Goal: Information Seeking & Learning: Check status

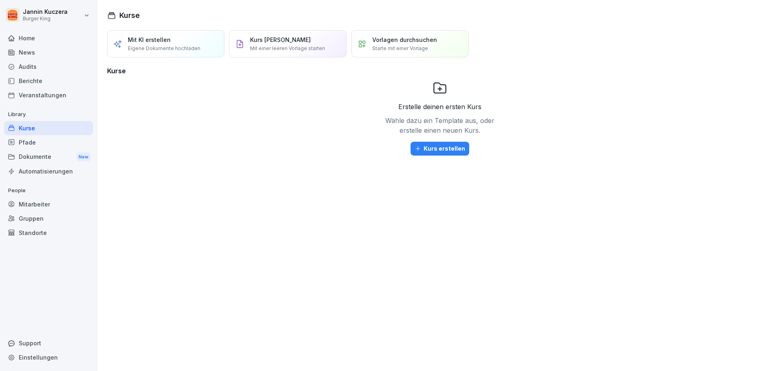
click at [39, 81] on div "Berichte" at bounding box center [48, 81] width 89 height 14
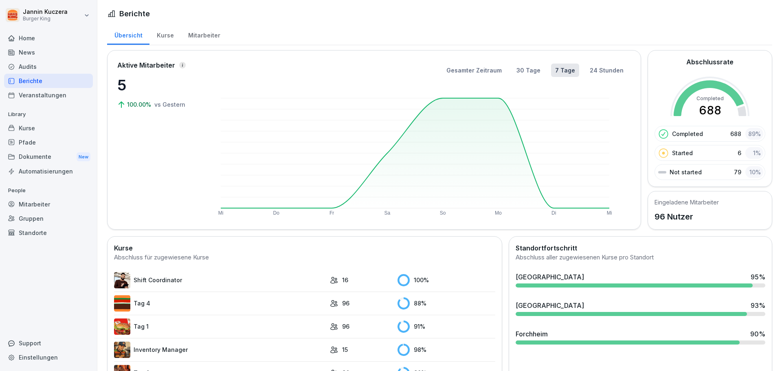
click at [204, 37] on div "Mitarbeiter" at bounding box center [204, 34] width 46 height 21
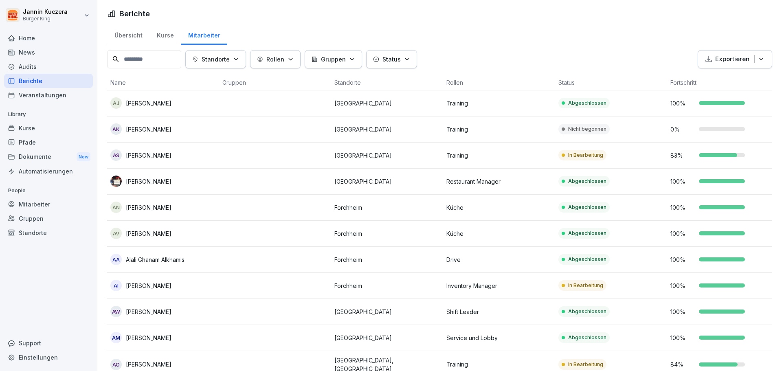
click at [239, 62] on icon "button" at bounding box center [236, 59] width 6 height 6
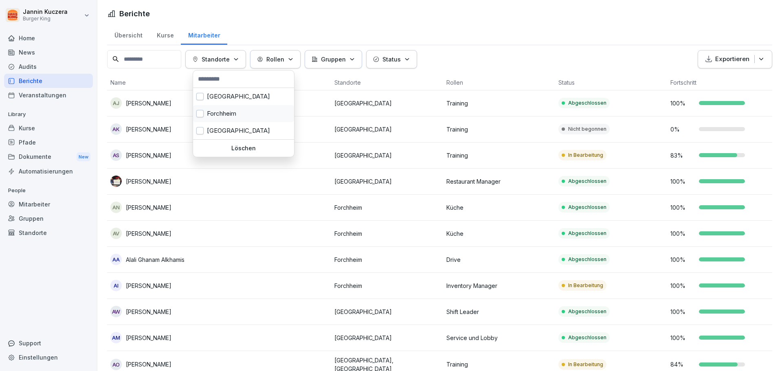
click at [227, 111] on div "Forchheim" at bounding box center [243, 113] width 101 height 17
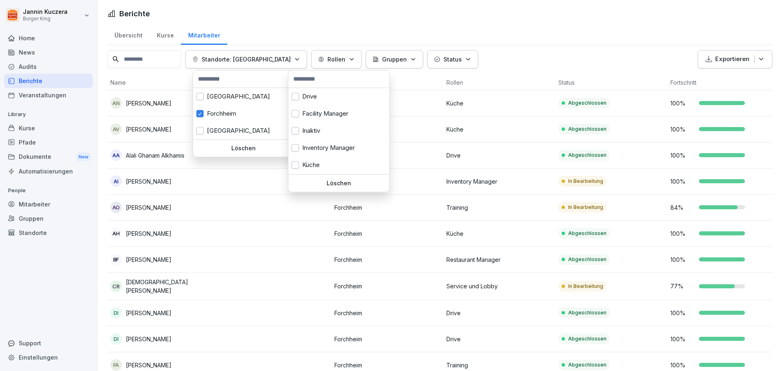
click at [333, 62] on button "Rollen" at bounding box center [336, 59] width 51 height 18
click at [310, 163] on div "Training" at bounding box center [338, 165] width 101 height 17
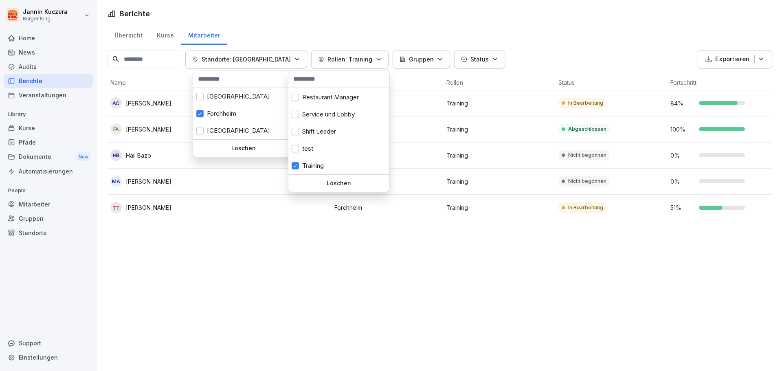
click at [414, 250] on html "[PERSON_NAME] Burger King Home News Audits Berichte Veranstaltungen Library Kur…" at bounding box center [391, 185] width 782 height 371
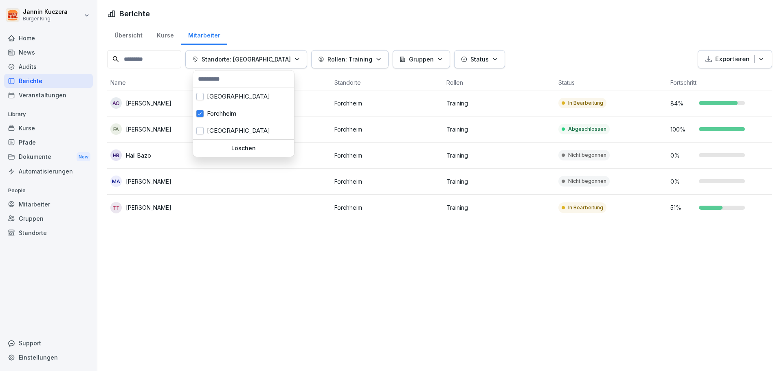
click at [244, 229] on html "[PERSON_NAME] Burger King Home News Audits Berichte Veranstaltungen Library Kur…" at bounding box center [391, 185] width 782 height 371
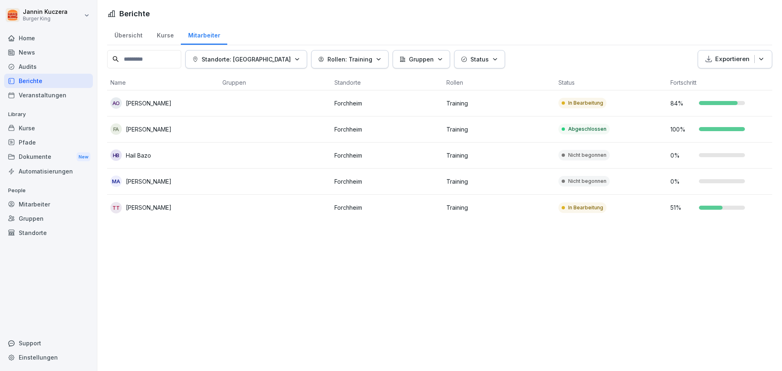
click at [144, 128] on p "[PERSON_NAME]" at bounding box center [149, 129] width 46 height 9
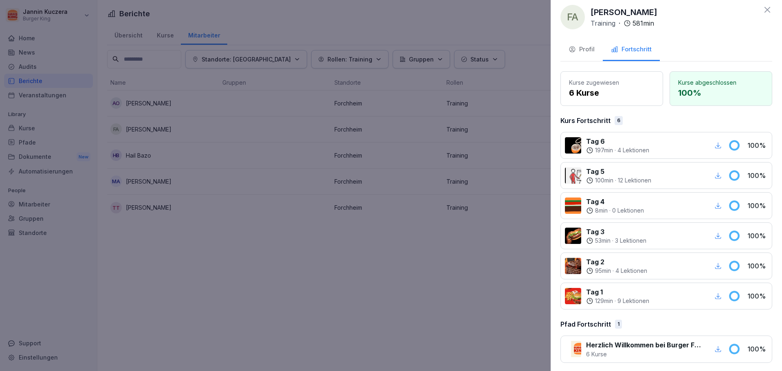
scroll to position [10, 0]
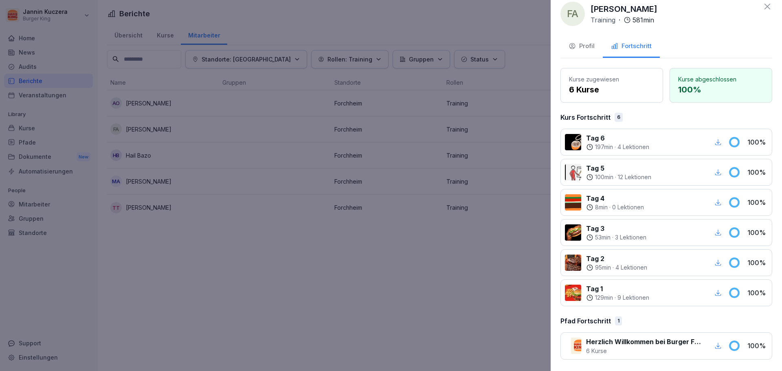
click at [765, 8] on icon at bounding box center [768, 7] width 6 height 6
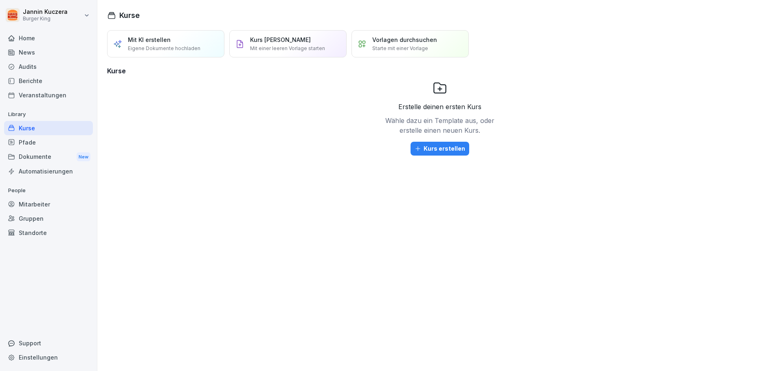
click at [51, 76] on div "Berichte" at bounding box center [48, 81] width 89 height 14
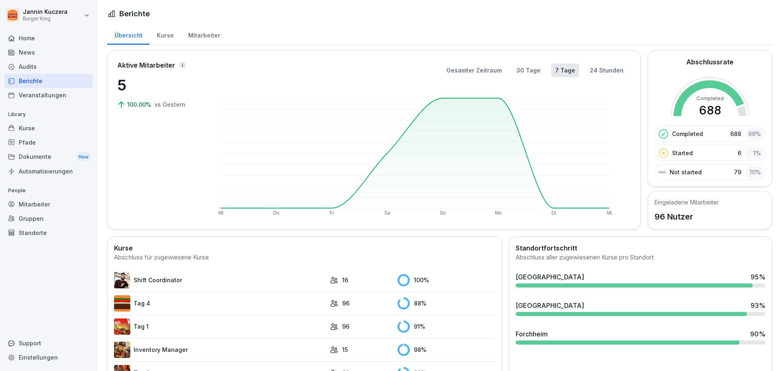
click at [194, 37] on div "Mitarbeiter" at bounding box center [204, 34] width 46 height 21
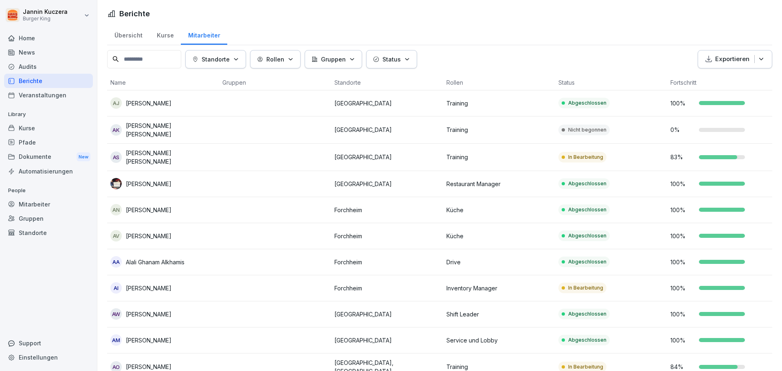
click at [239, 60] on icon "button" at bounding box center [236, 59] width 6 height 6
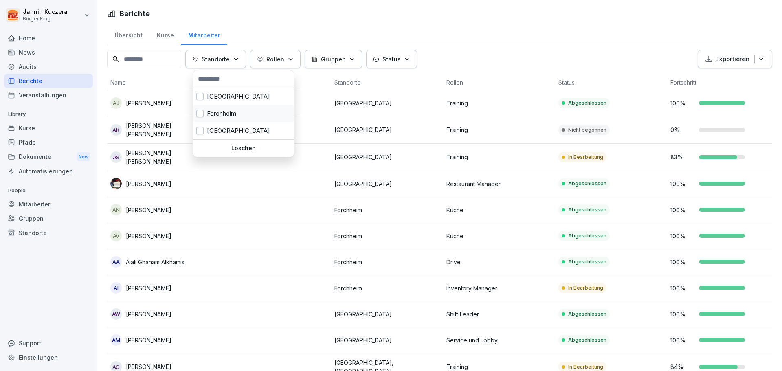
click at [229, 116] on div "Forchheim" at bounding box center [243, 113] width 101 height 17
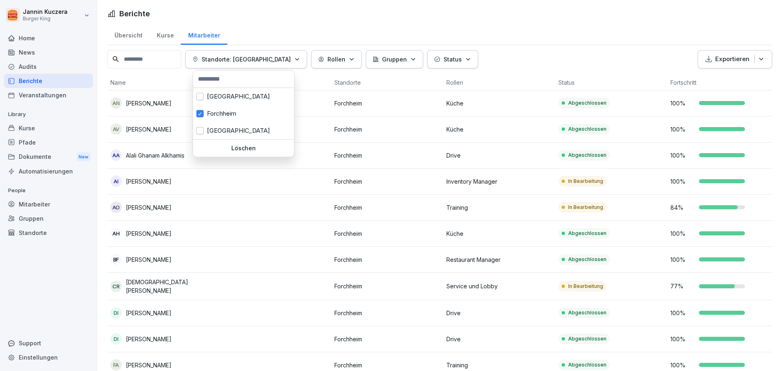
click at [349, 59] on icon "button" at bounding box center [352, 59] width 6 height 6
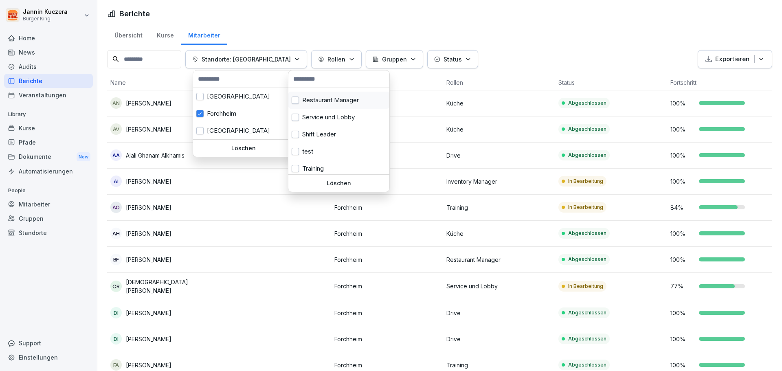
scroll to position [136, 0]
click at [314, 165] on div "Training" at bounding box center [338, 165] width 101 height 17
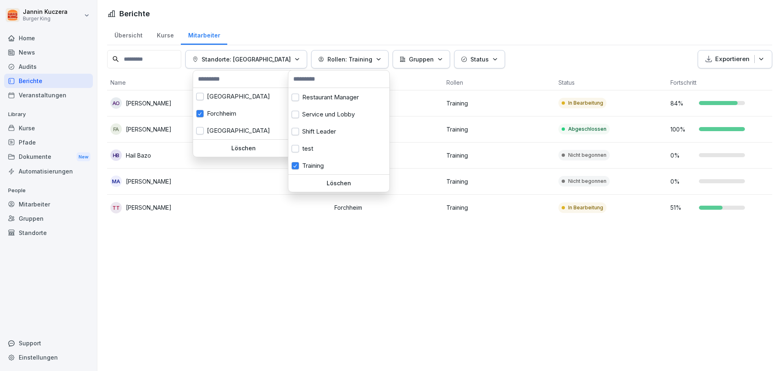
click at [493, 59] on icon "button" at bounding box center [494, 59] width 3 height 2
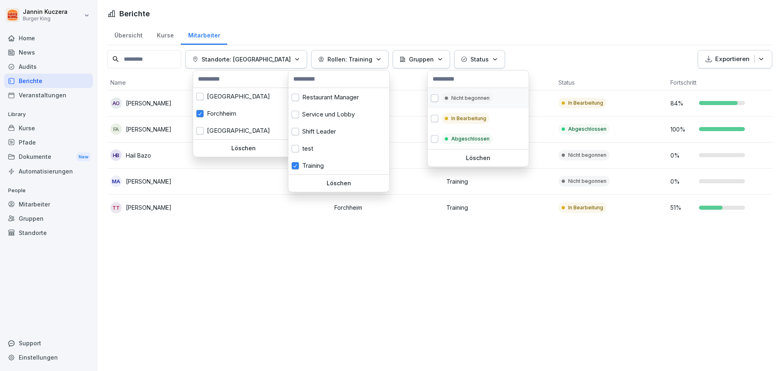
click at [453, 100] on p "Nicht begonnen" at bounding box center [470, 98] width 38 height 7
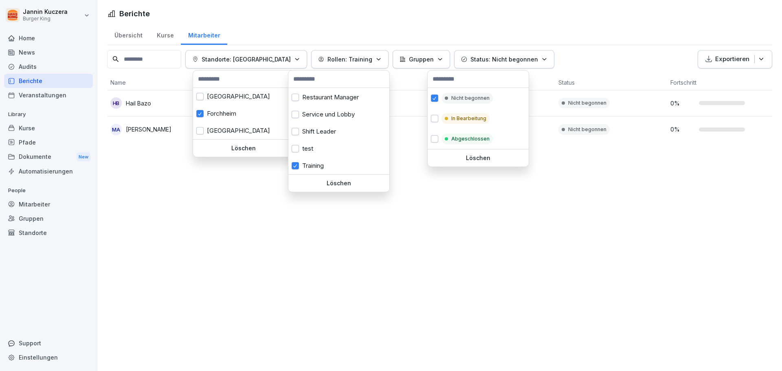
click at [414, 216] on html "Jannin Kuczera Burger King Home News Audits Berichte Veranstaltungen Library Ku…" at bounding box center [391, 185] width 782 height 371
